Goal: Information Seeking & Learning: Understand process/instructions

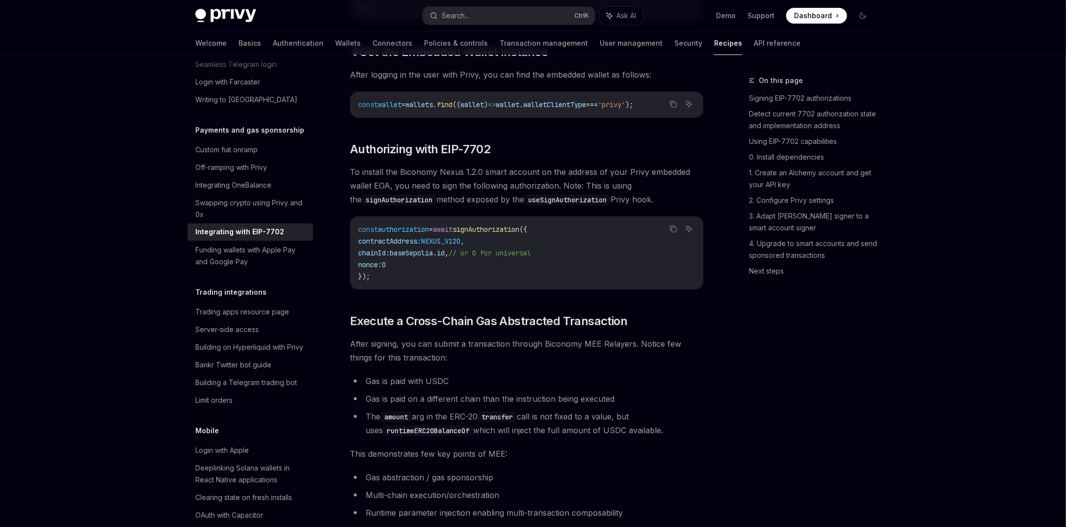
scroll to position [1822, 0]
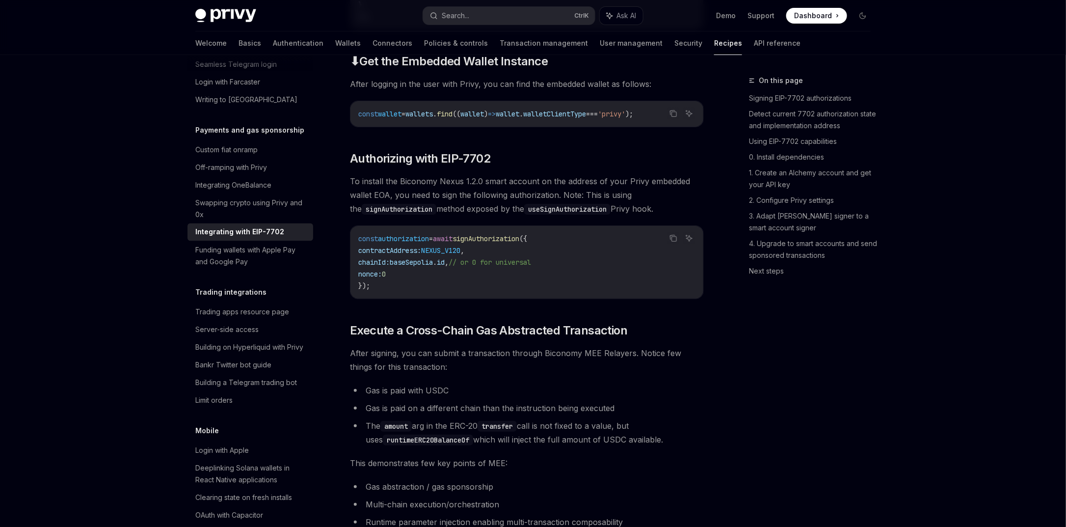
click at [460, 255] on span "NEXUS_V120" at bounding box center [440, 250] width 39 height 9
click at [431, 267] on span "baseSepolia" at bounding box center [411, 262] width 43 height 9
click at [810, 113] on link "Detect current 7702 authorization state and implementation address" at bounding box center [814, 119] width 130 height 27
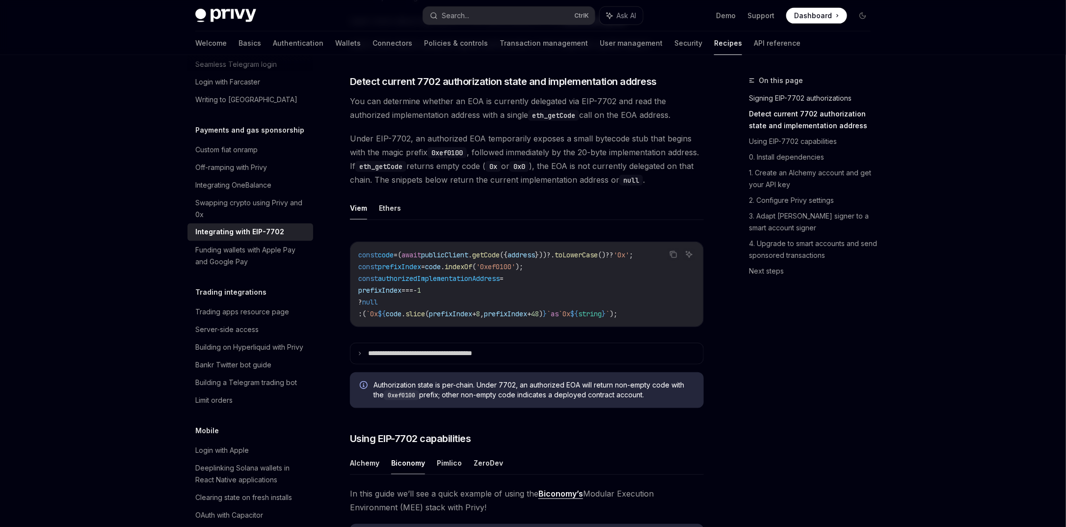
click at [781, 99] on link "Signing EIP-7702 authorizations" at bounding box center [814, 98] width 130 height 16
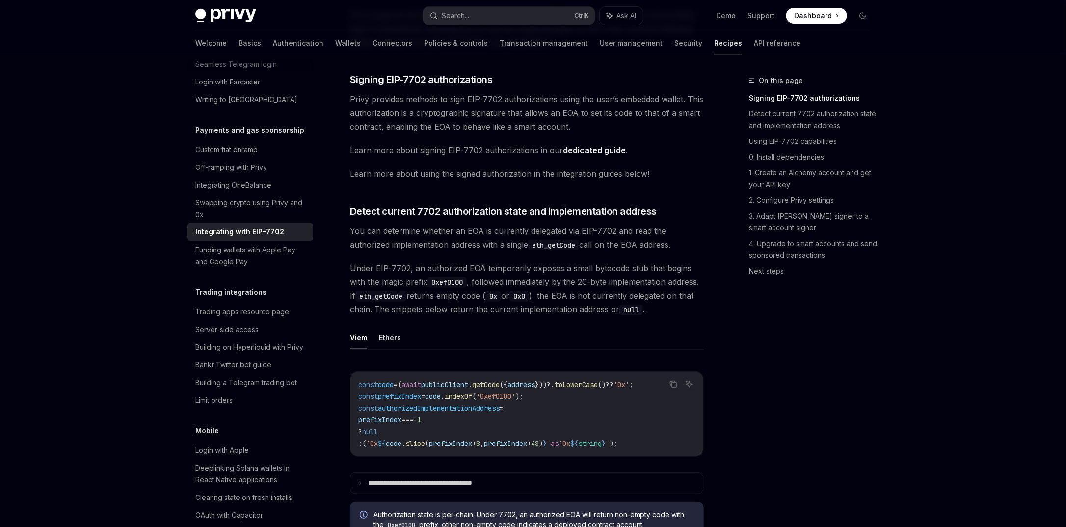
scroll to position [179, 0]
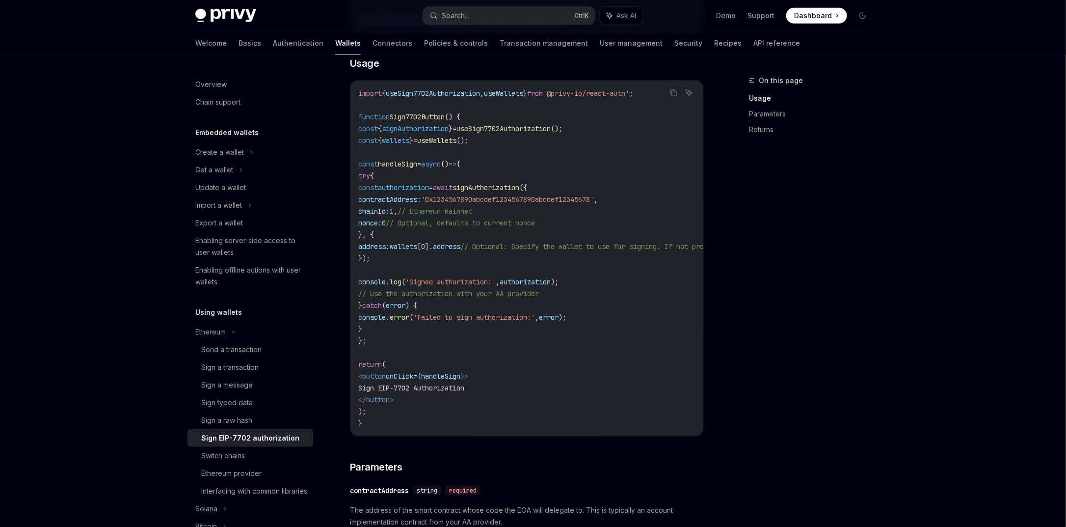
scroll to position [353, 0]
drag, startPoint x: 457, startPoint y: 220, endPoint x: 643, endPoint y: 219, distance: 185.5
click at [643, 219] on code "import { useSign7702Authorization , useWallets } from '@privy-io/react-auth' ; …" at bounding box center [615, 255] width 514 height 342
click at [451, 250] on code "import { useSign7702Authorization , useWallets } from '@privy-io/react-auth' ; …" at bounding box center [615, 255] width 514 height 342
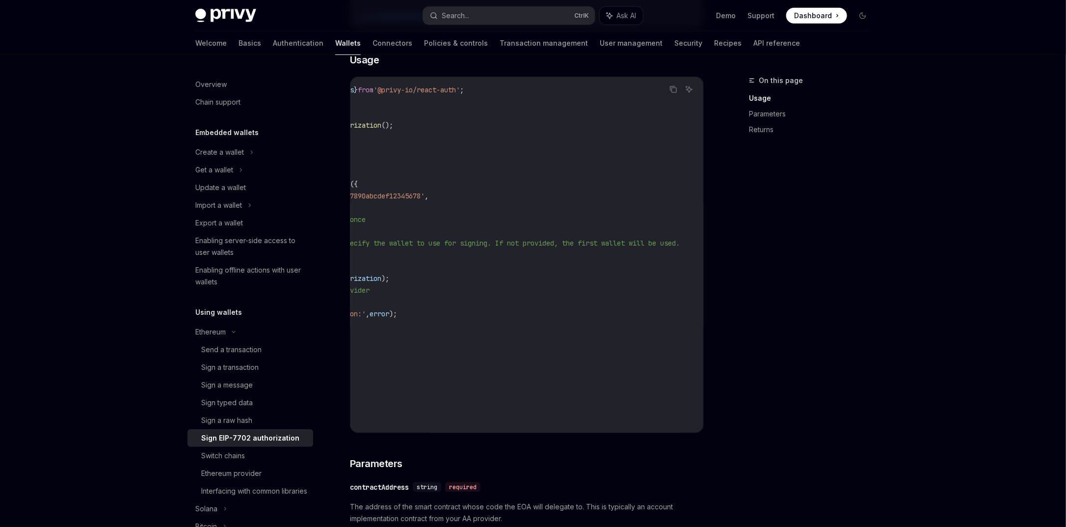
drag, startPoint x: 420, startPoint y: 244, endPoint x: 512, endPoint y: 235, distance: 92.7
click at [512, 235] on code "import { useSign7702Authorization , useWallets } from '@privy-io/react-auth' ; …" at bounding box center [446, 255] width 514 height 342
click at [600, 239] on span "// Optional: Specify the wallet to use for signing. If not provided, the first …" at bounding box center [485, 243] width 389 height 9
click at [546, 241] on span "// Optional: Specify the wallet to use for signing. If not provided, the first …" at bounding box center [485, 243] width 389 height 9
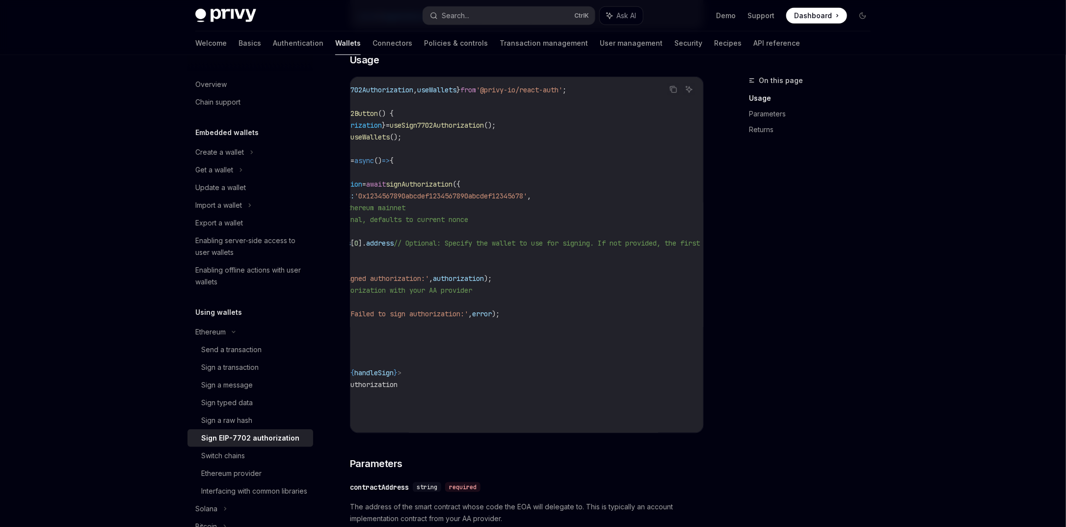
drag, startPoint x: 683, startPoint y: 244, endPoint x: 530, endPoint y: 246, distance: 153.2
click at [530, 246] on code "import { useSign7702Authorization , useWallets } from '@privy-io/react-auth' ; …" at bounding box center [549, 255] width 514 height 342
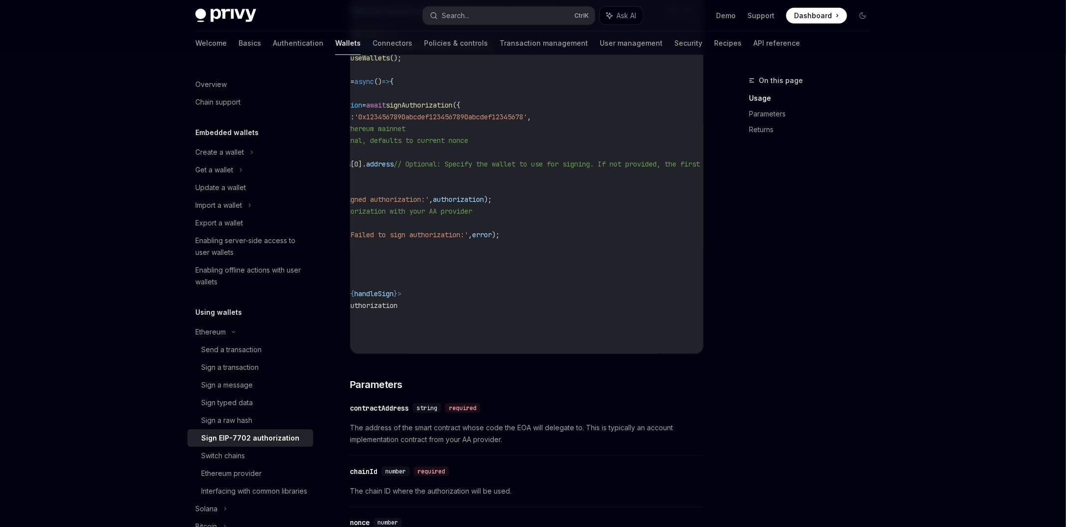
scroll to position [471, 0]
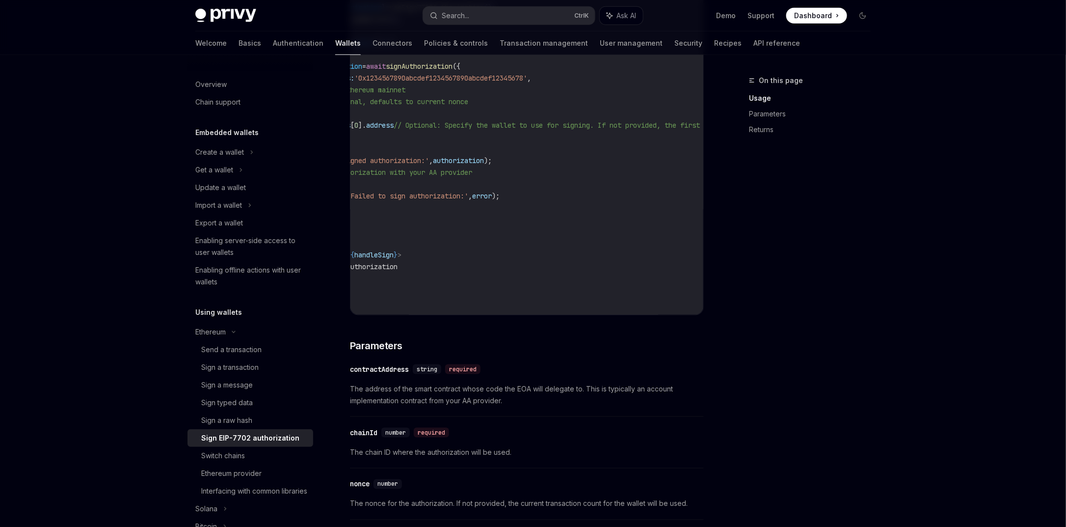
click at [515, 239] on code "import { useSign7702Authorization , useWallets } from '@privy-io/react-auth' ; …" at bounding box center [549, 137] width 514 height 342
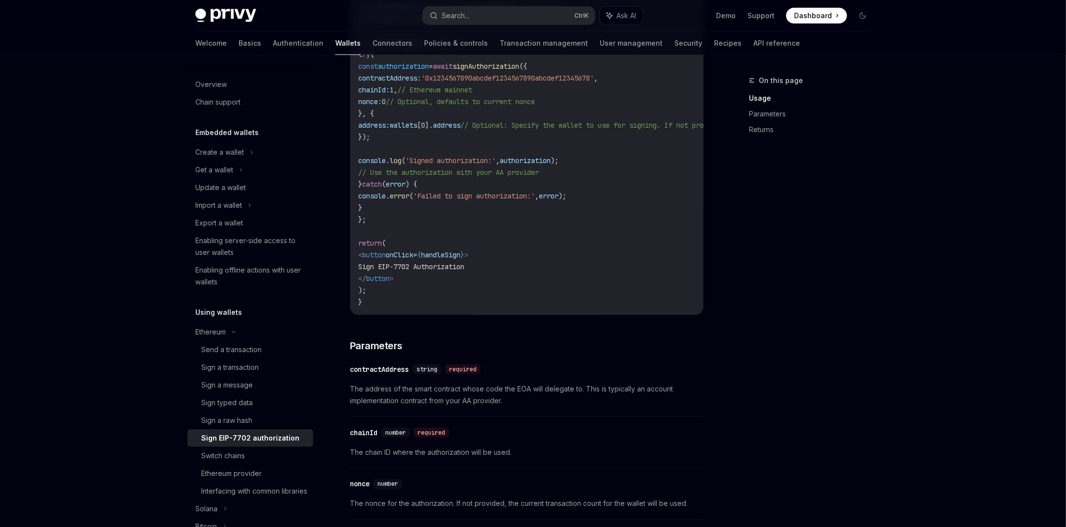
drag, startPoint x: 553, startPoint y: 175, endPoint x: 403, endPoint y: 176, distance: 150.2
click at [403, 176] on code "import { useSign7702Authorization , useWallets } from '@privy-io/react-auth' ; …" at bounding box center [615, 137] width 514 height 342
click at [499, 207] on code "import { useSign7702Authorization , useWallets } from '@privy-io/react-auth' ; …" at bounding box center [615, 137] width 514 height 342
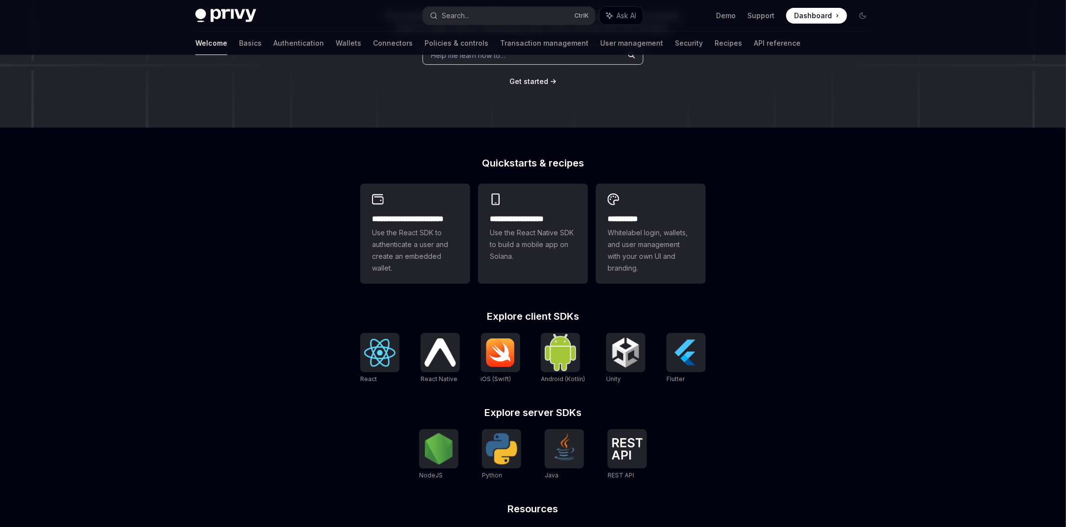
scroll to position [253, 0]
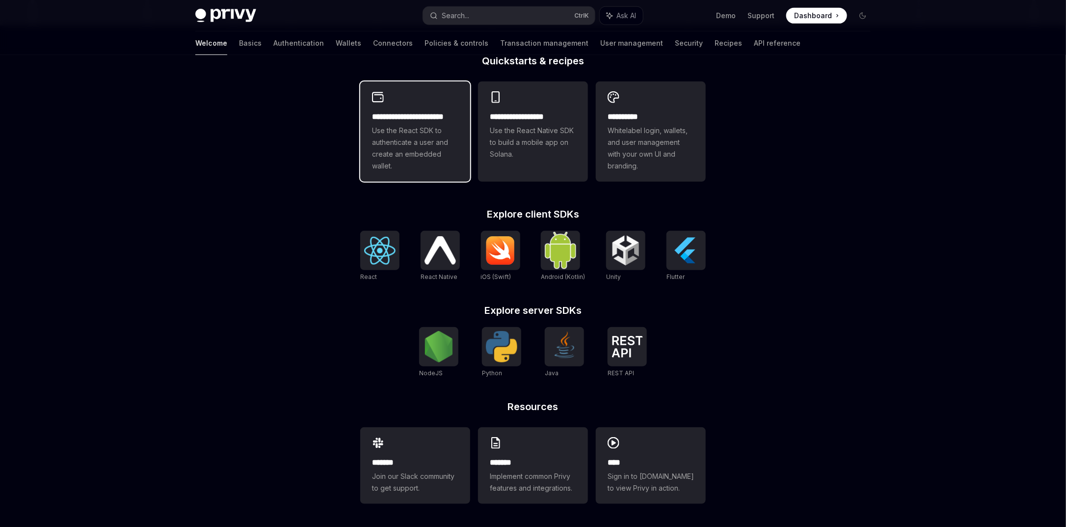
click at [421, 141] on span "Use the React SDK to authenticate a user and create an embedded wallet." at bounding box center [415, 148] width 86 height 47
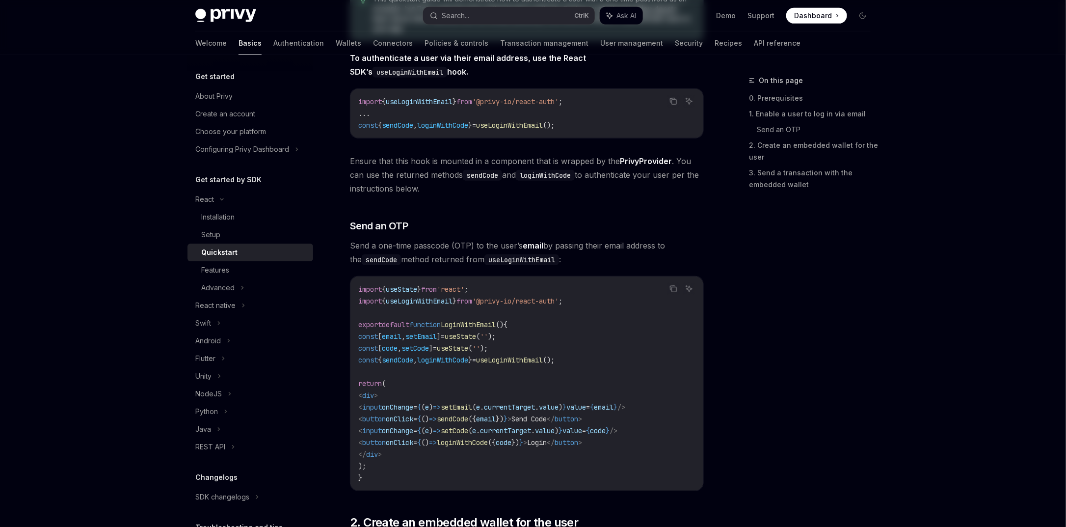
type textarea "*"
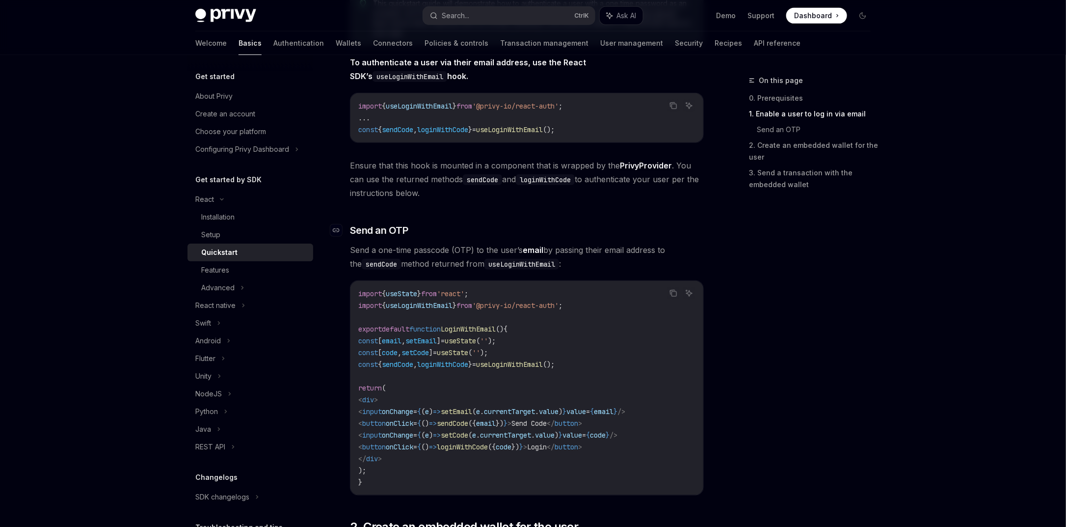
scroll to position [177, 0]
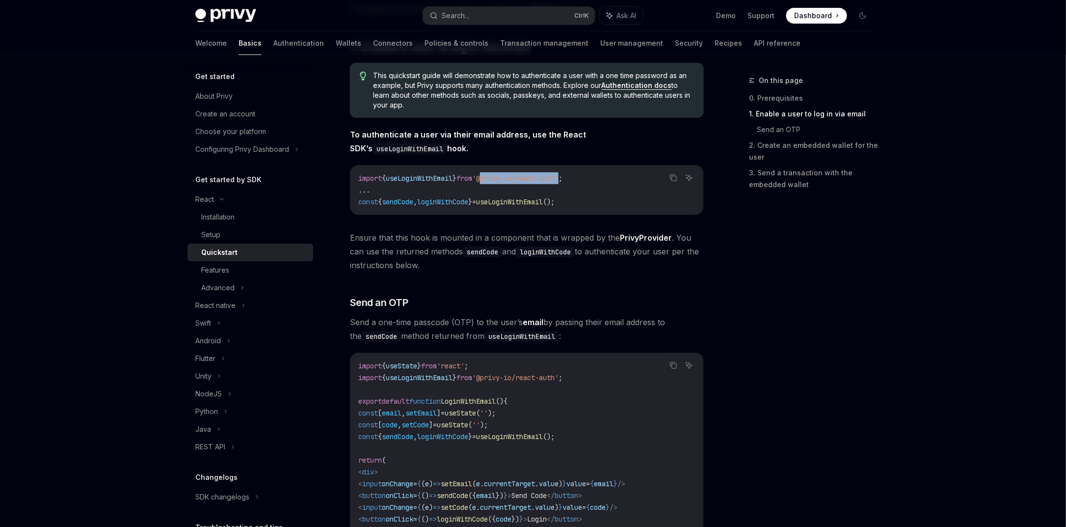
drag, startPoint x: 494, startPoint y: 177, endPoint x: 576, endPoint y: 177, distance: 82.0
click at [559, 177] on span "'@privy-io/react-auth'" at bounding box center [515, 178] width 86 height 9
copy span "@privy-io/react-auth"
